Goal: Information Seeking & Learning: Learn about a topic

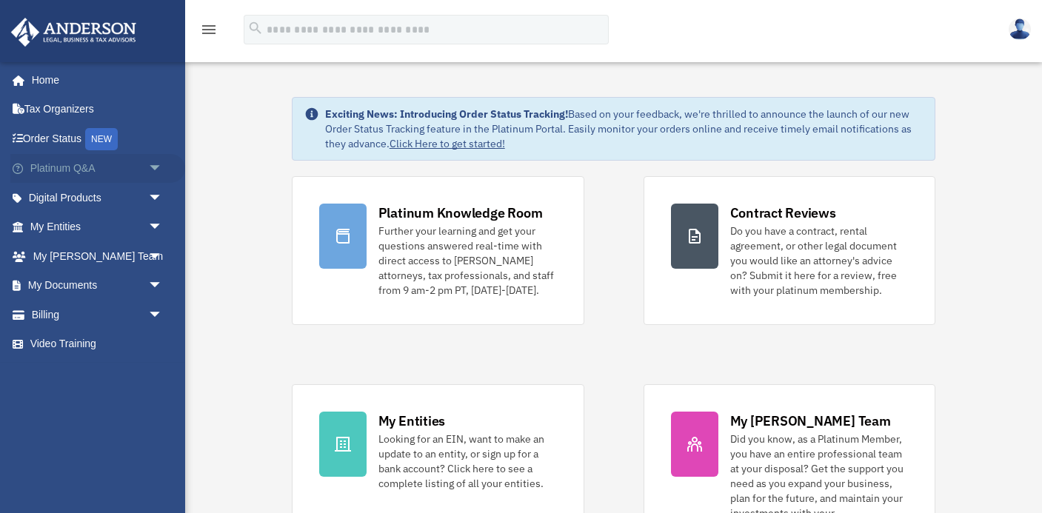
click at [153, 164] on span "arrow_drop_down" at bounding box center [163, 169] width 30 height 30
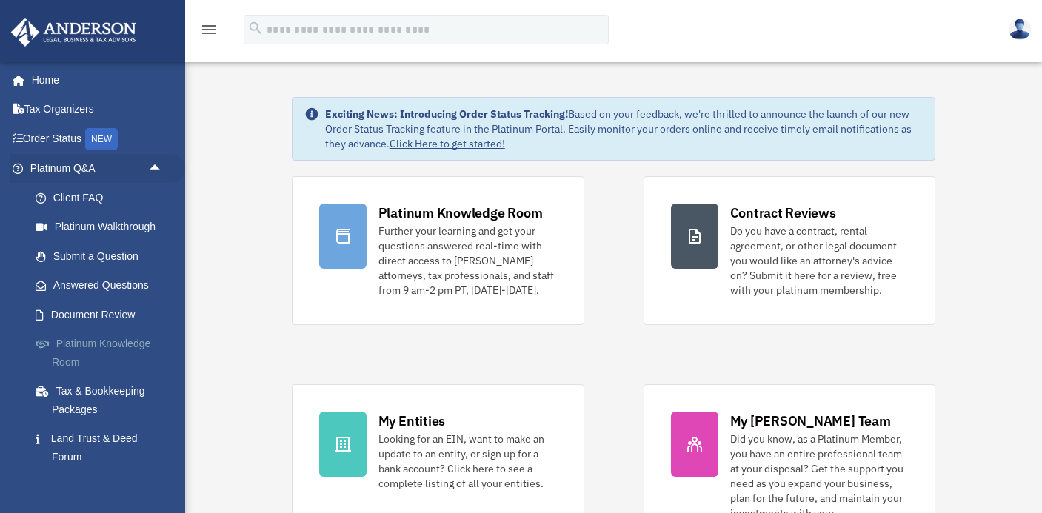
click at [139, 342] on link "Platinum Knowledge Room" at bounding box center [103, 352] width 164 height 47
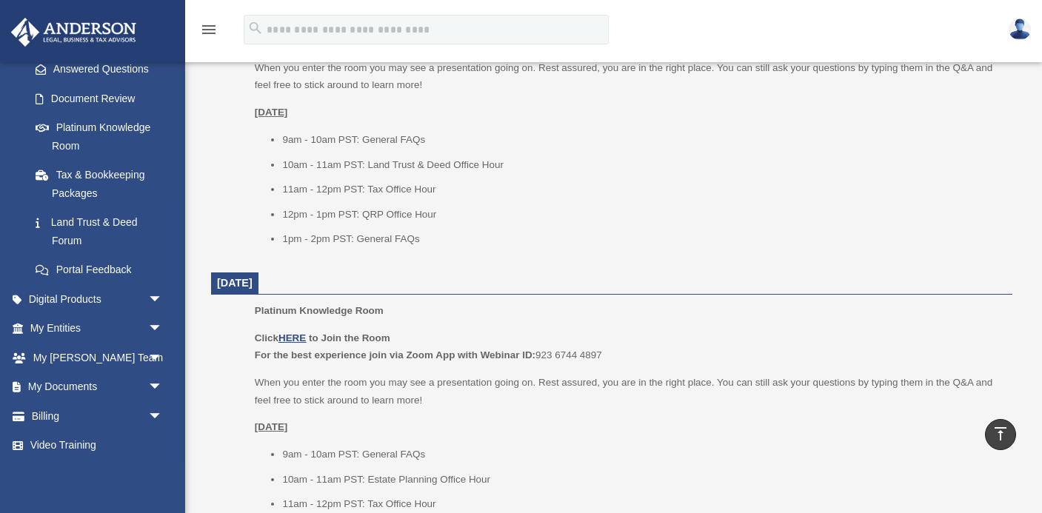
scroll to position [1043, 0]
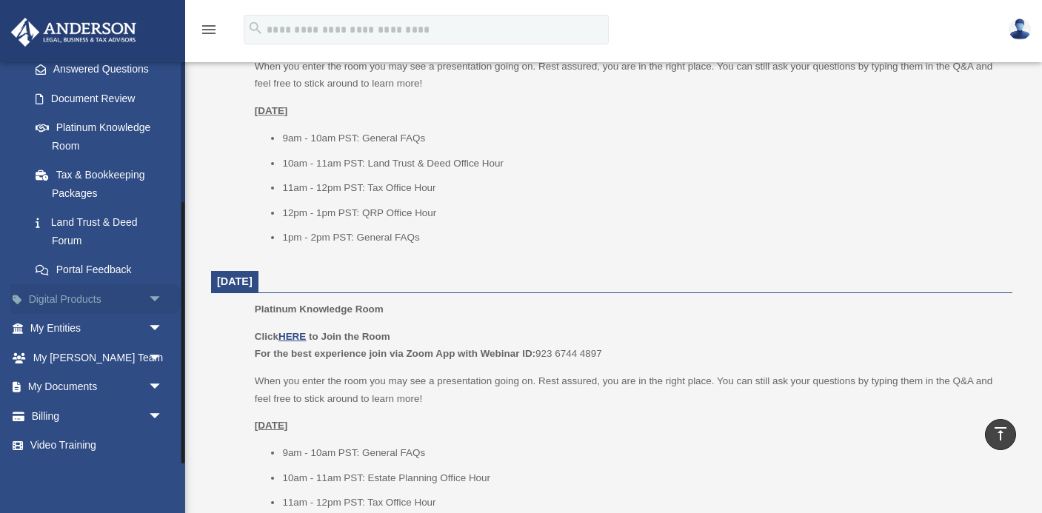
click at [156, 298] on span "arrow_drop_down" at bounding box center [163, 299] width 30 height 30
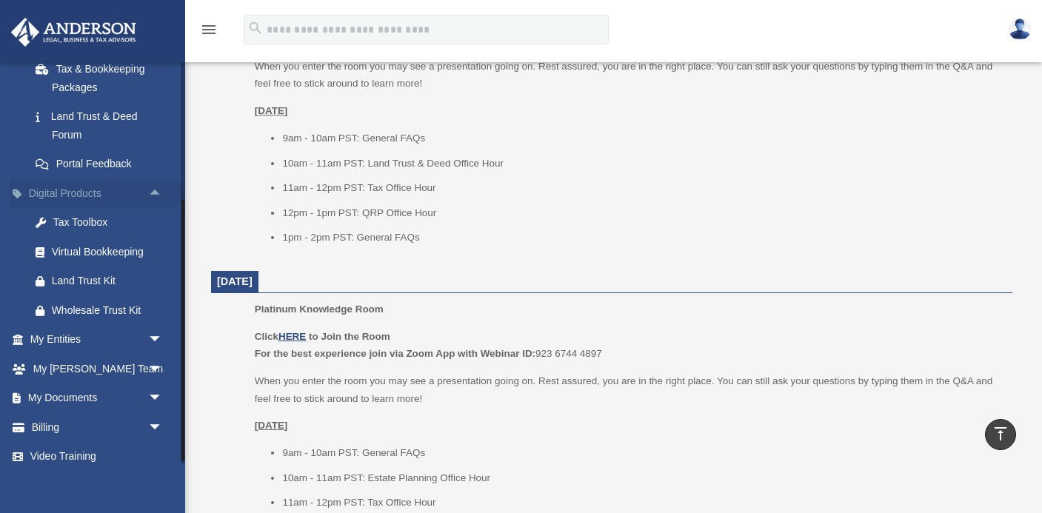
scroll to position [333, 0]
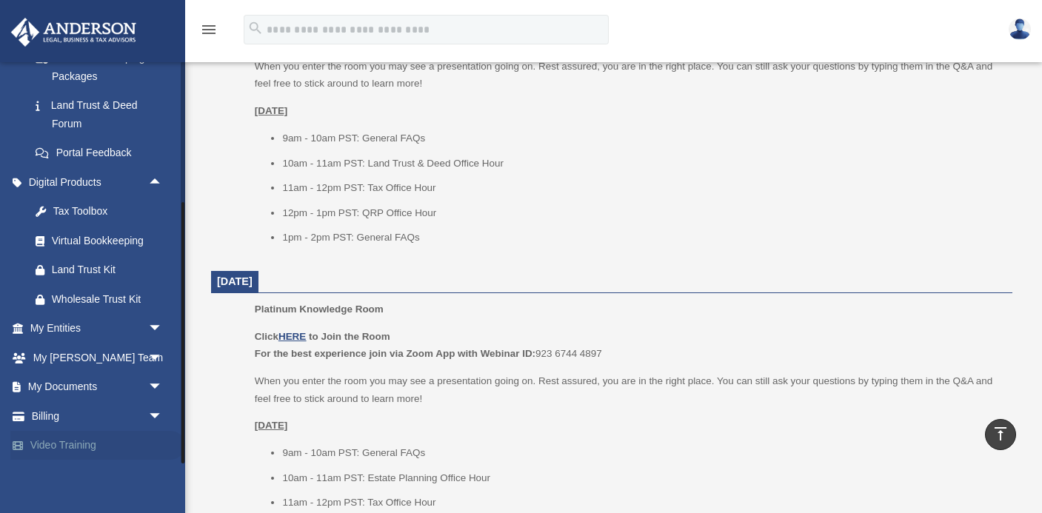
click at [84, 443] on link "Video Training" at bounding box center [97, 446] width 175 height 30
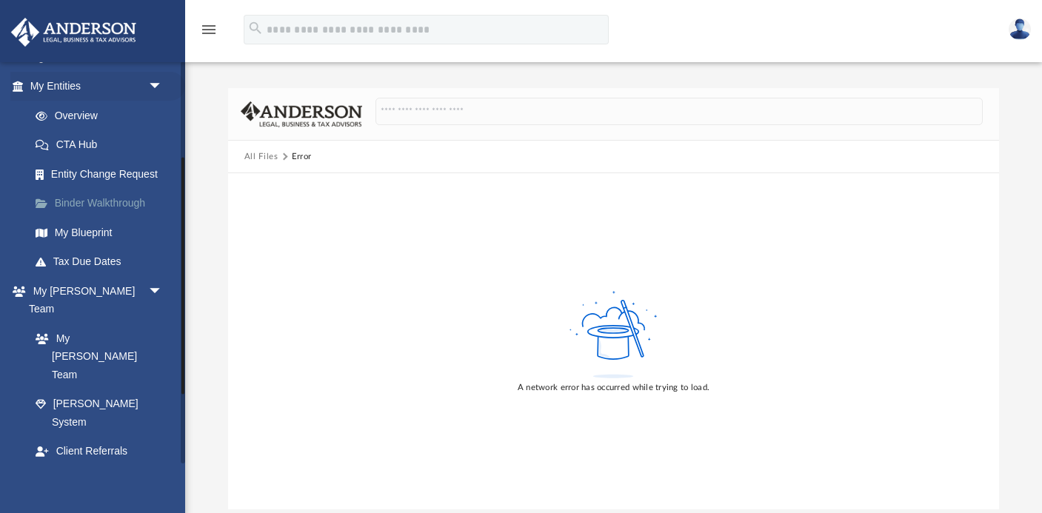
scroll to position [278, 0]
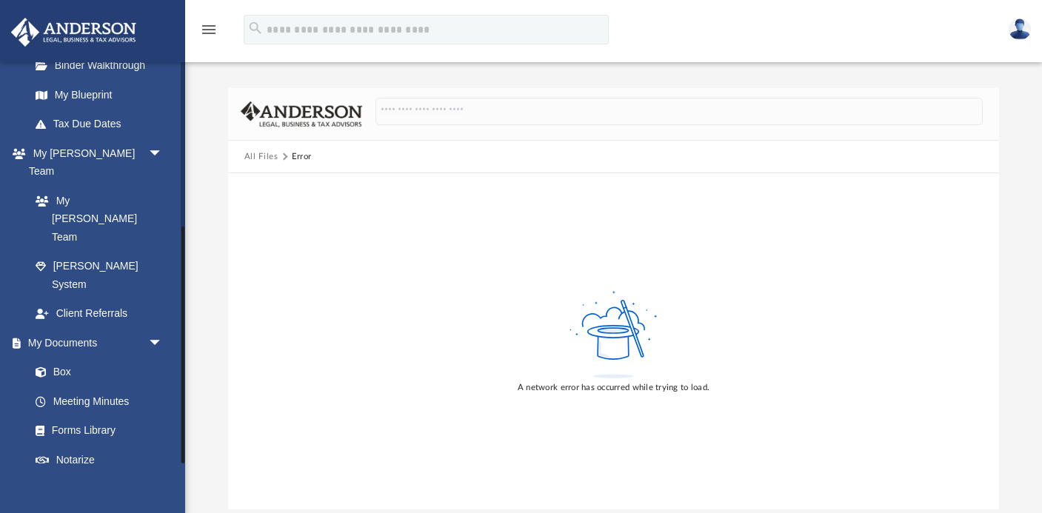
click at [62, 503] on link "Video Training" at bounding box center [97, 518] width 175 height 30
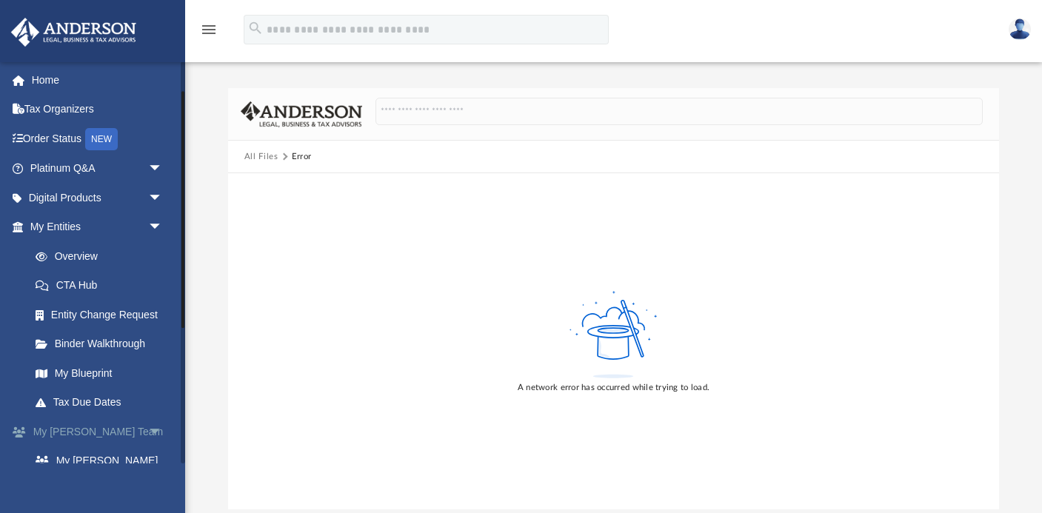
scroll to position [278, 0]
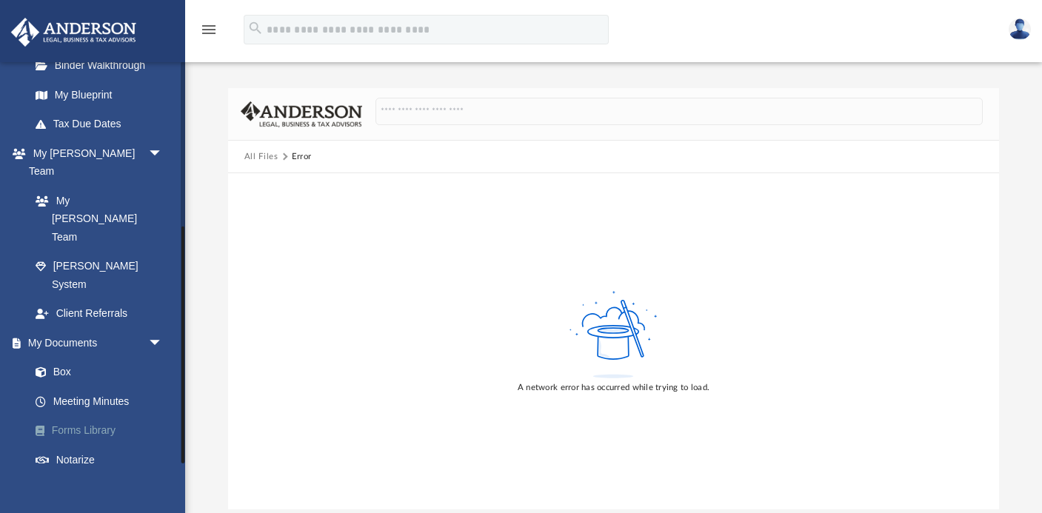
click at [100, 416] on link "Forms Library" at bounding box center [103, 431] width 164 height 30
click at [1019, 24] on img at bounding box center [1019, 29] width 22 height 21
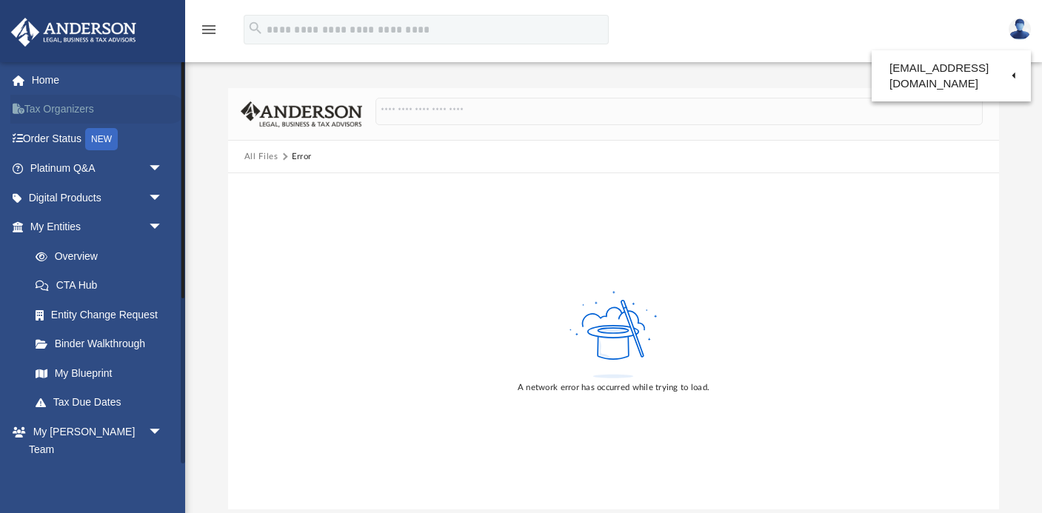
scroll to position [1, 0]
click at [42, 74] on link "Home" at bounding box center [97, 79] width 175 height 30
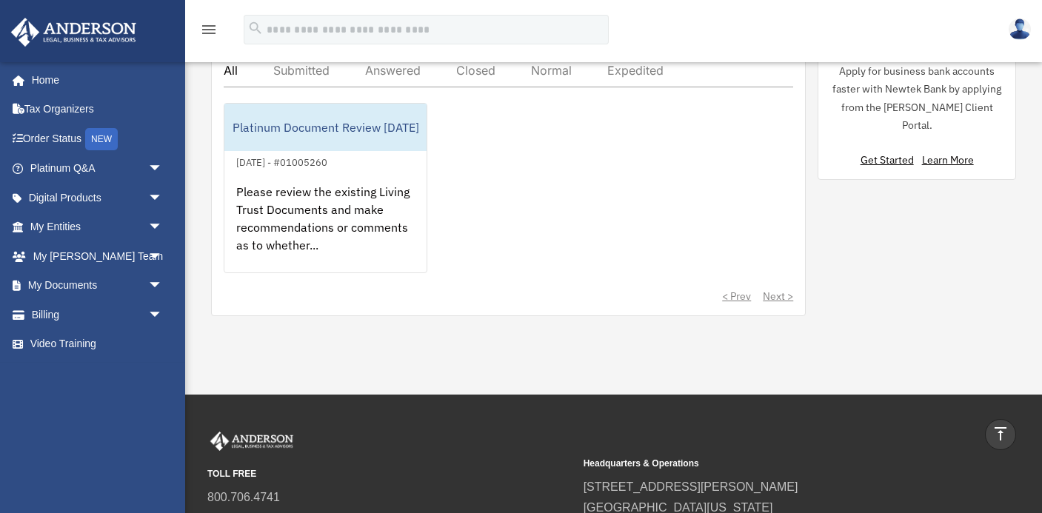
scroll to position [562, 0]
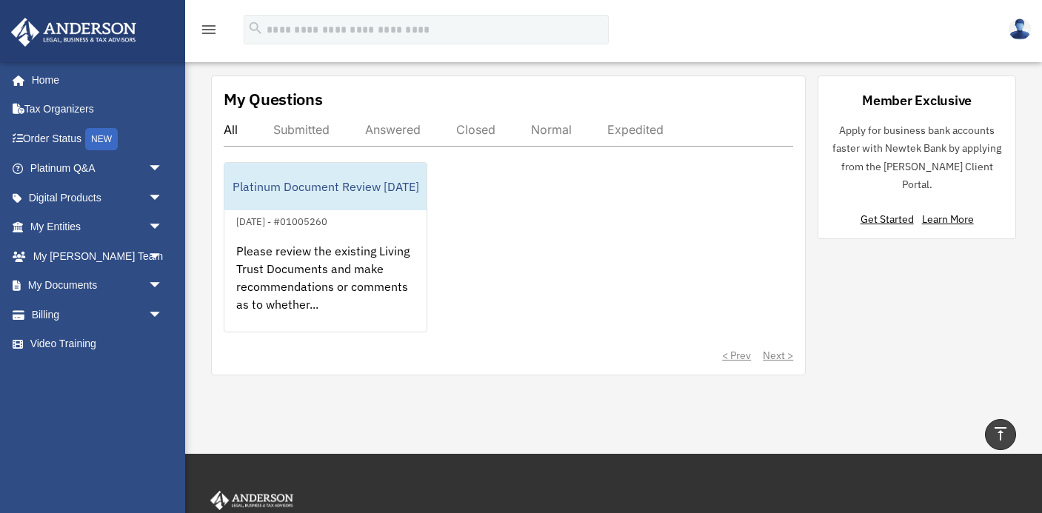
click at [405, 129] on div "Answered" at bounding box center [393, 129] width 56 height 15
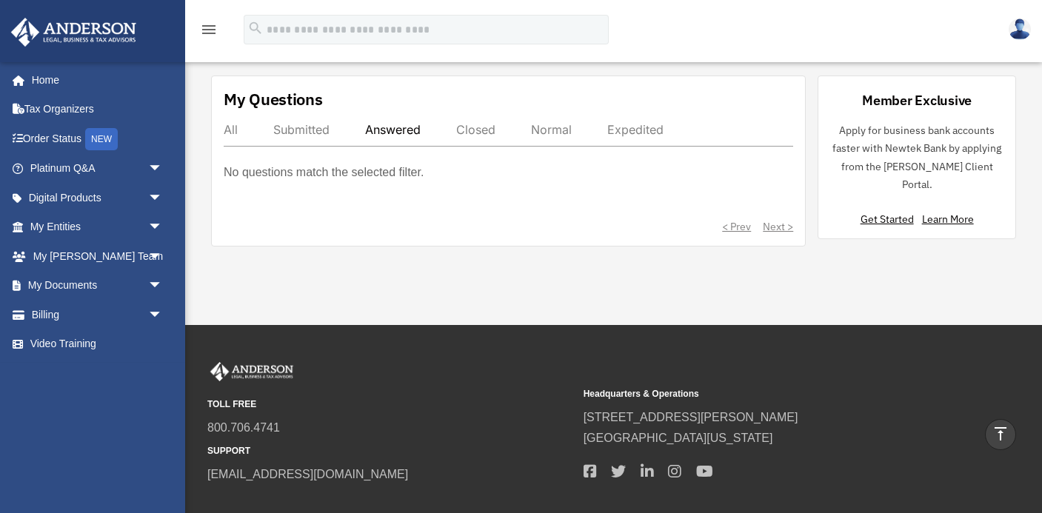
click at [321, 129] on div "Submitted" at bounding box center [301, 129] width 56 height 15
click at [57, 338] on link "Video Training" at bounding box center [97, 344] width 175 height 30
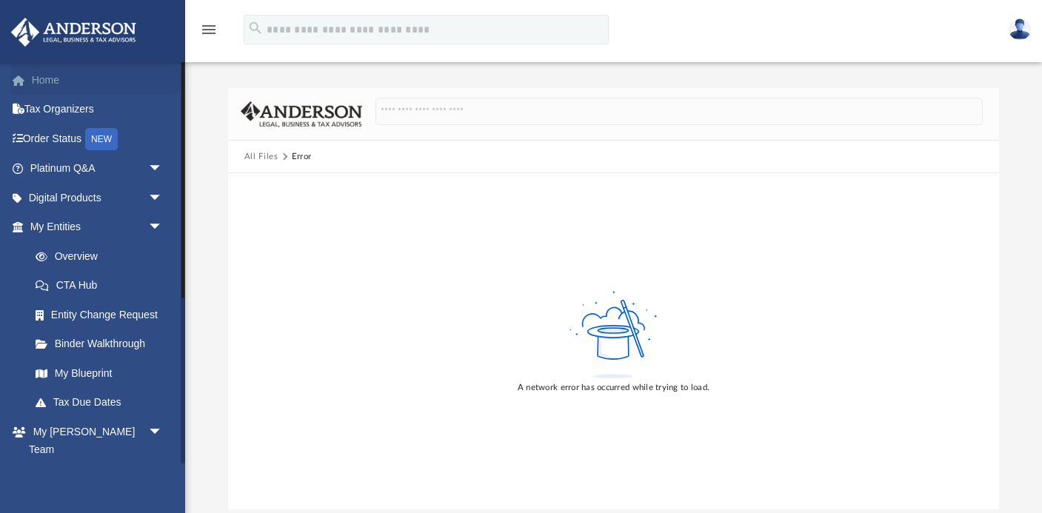
click at [57, 81] on link "Home" at bounding box center [97, 80] width 175 height 30
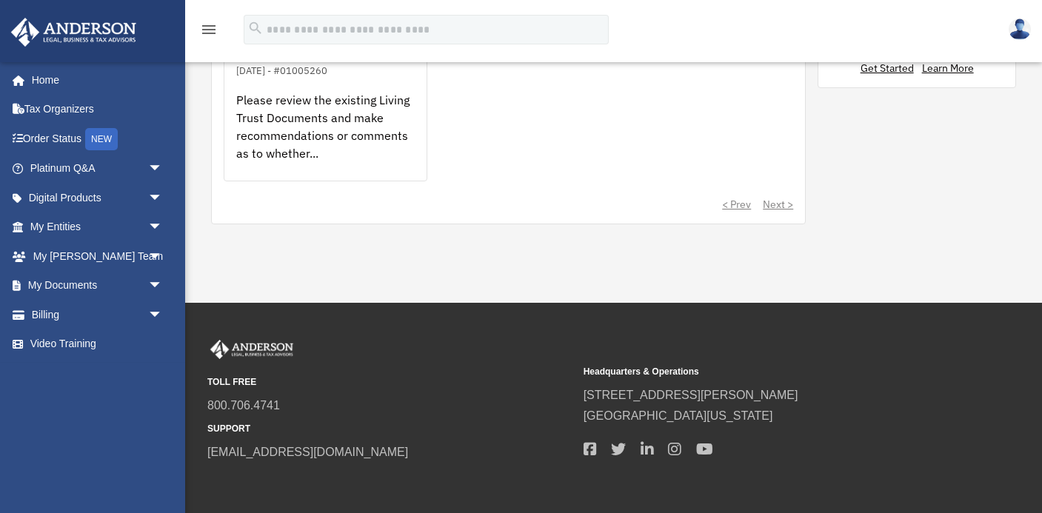
scroll to position [720, 0]
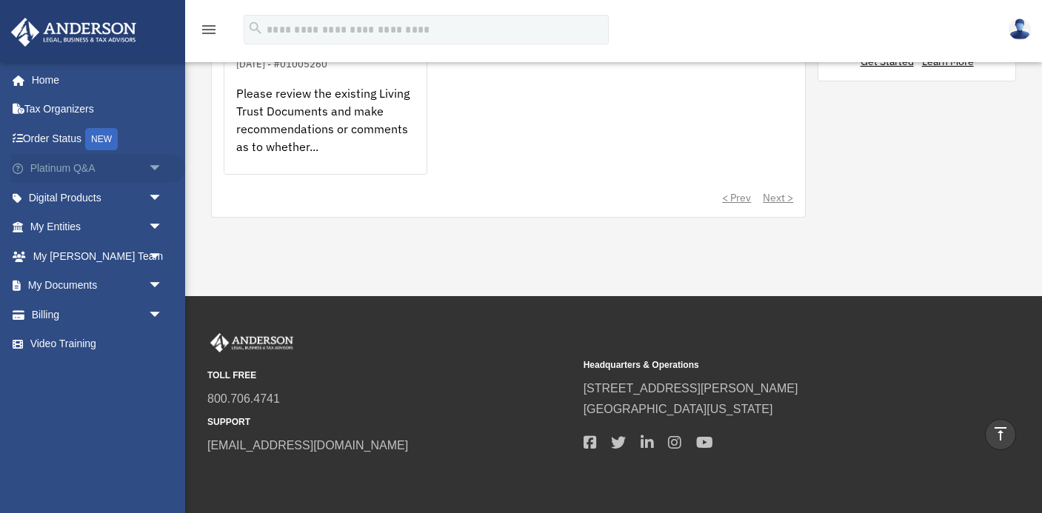
click at [155, 168] on span "arrow_drop_down" at bounding box center [163, 169] width 30 height 30
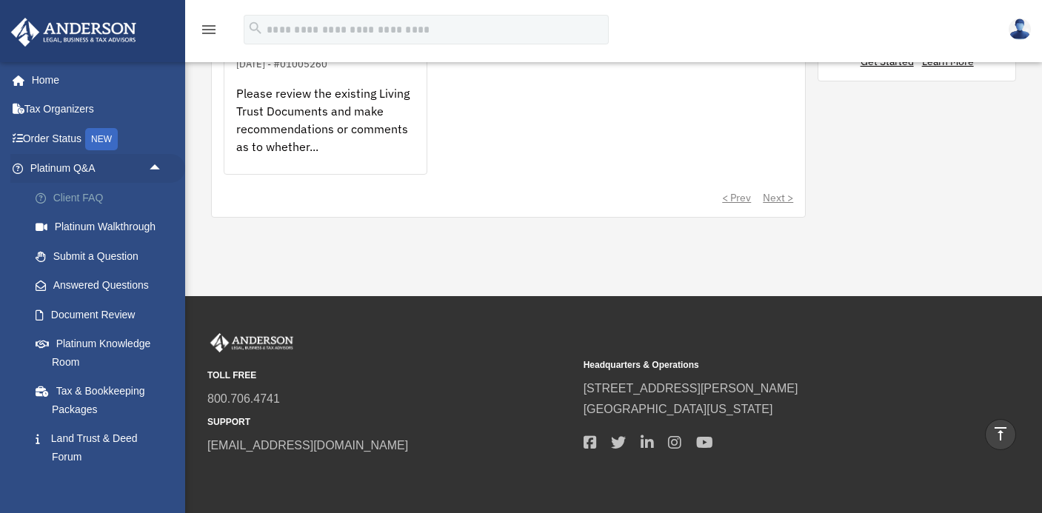
click at [101, 194] on link "Client FAQ" at bounding box center [103, 198] width 164 height 30
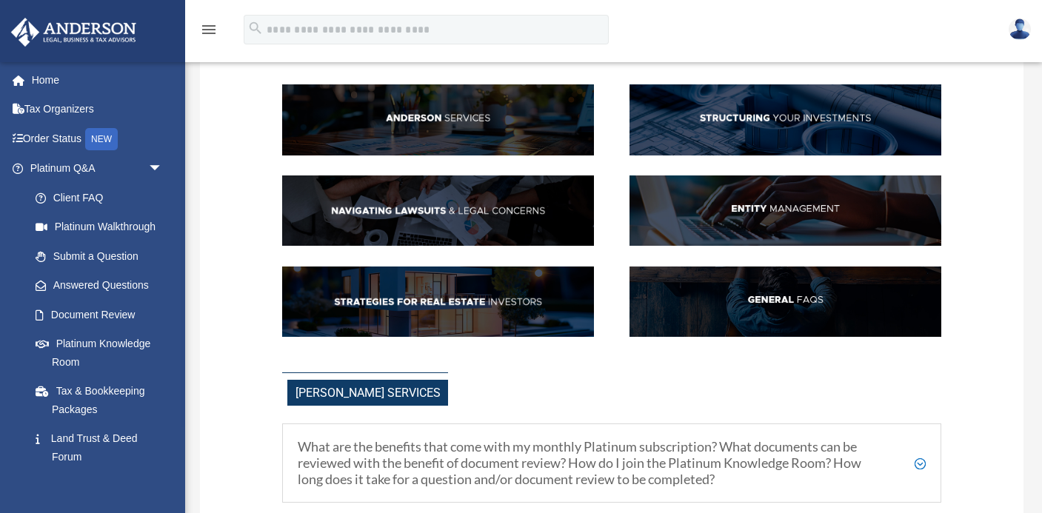
scroll to position [118, 0]
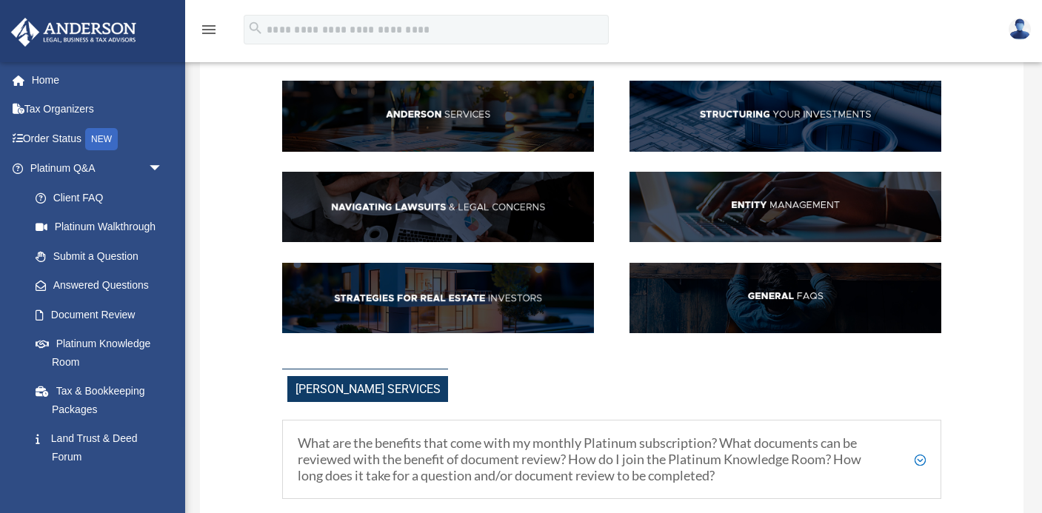
click at [766, 177] on img at bounding box center [784, 207] width 311 height 70
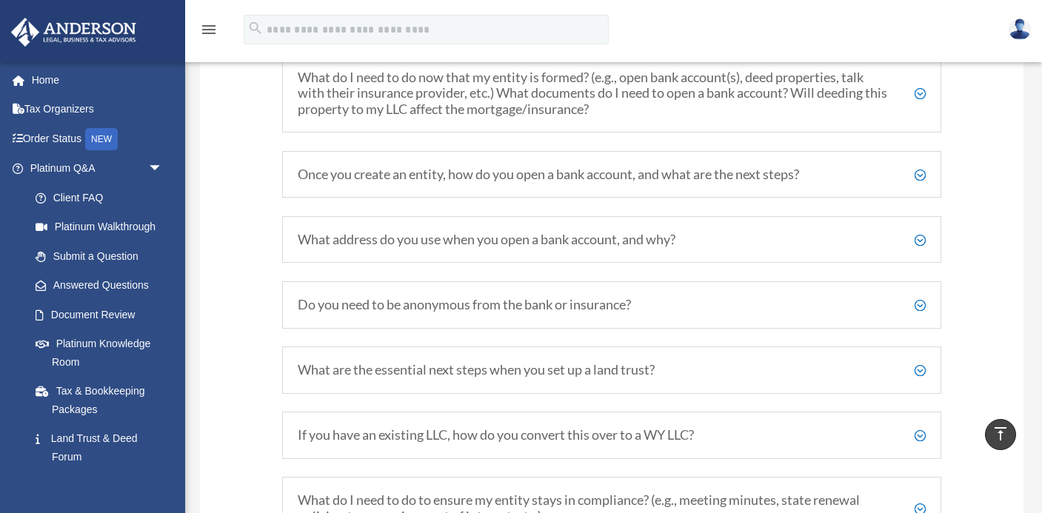
scroll to position [1695, 0]
click at [919, 181] on h5 "Once you create an entity, how do you open a bank account, and what are the nex…" at bounding box center [612, 173] width 628 height 16
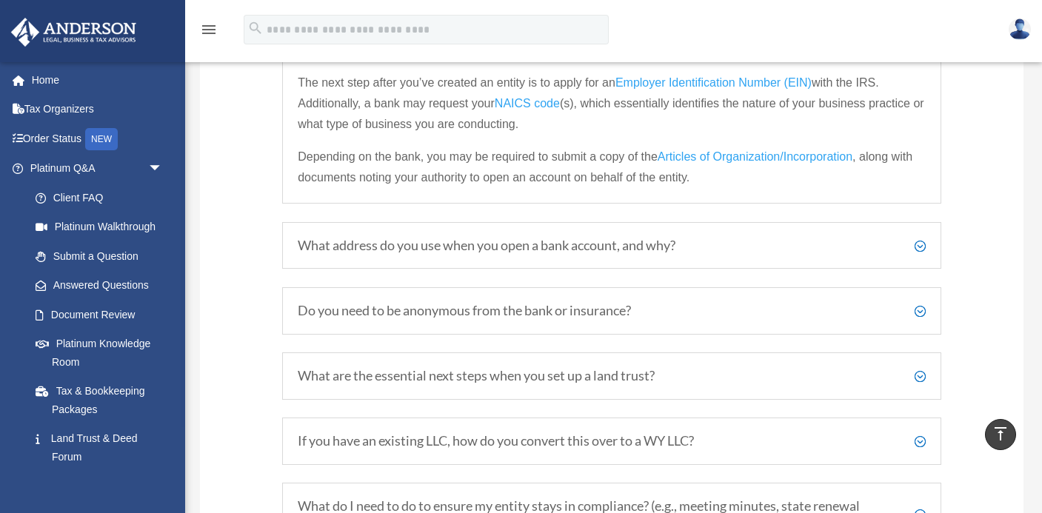
scroll to position [1819, 0]
click at [917, 252] on h5 "What address do you use when you open a bank account, and why?" at bounding box center [612, 244] width 628 height 16
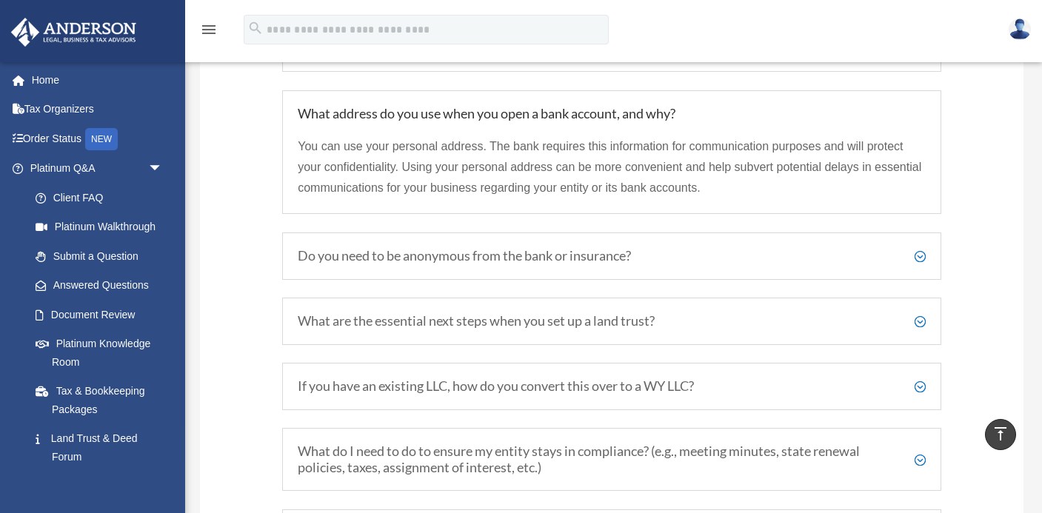
click at [920, 264] on h5 "Do you need to be anonymous from the bank or insurance?" at bounding box center [612, 256] width 628 height 16
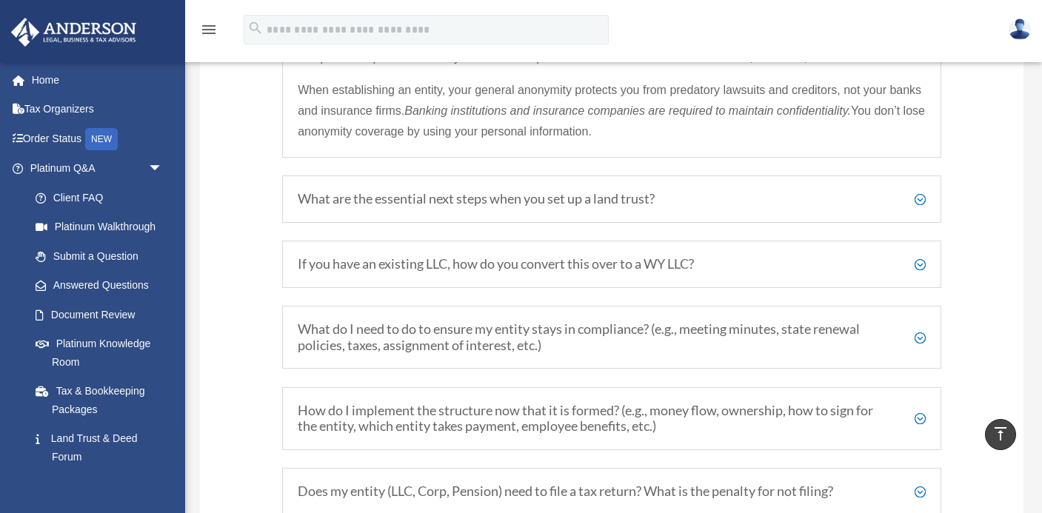
scroll to position [1996, 0]
click at [920, 206] on h5 "What are the essential next steps when you set up a land trust?" at bounding box center [612, 198] width 628 height 16
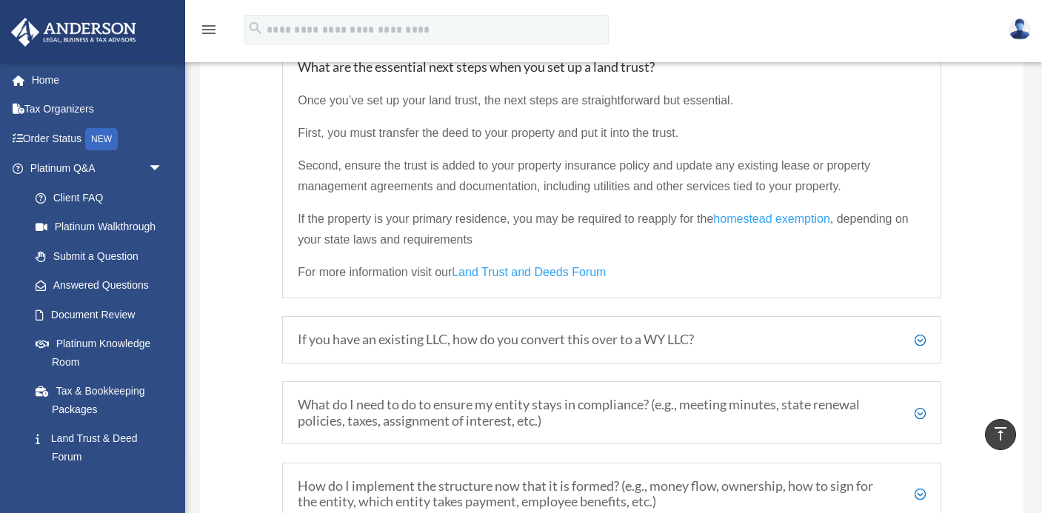
click at [784, 225] on span "homestead exemption" at bounding box center [771, 218] width 116 height 13
